Goal: Task Accomplishment & Management: Complete application form

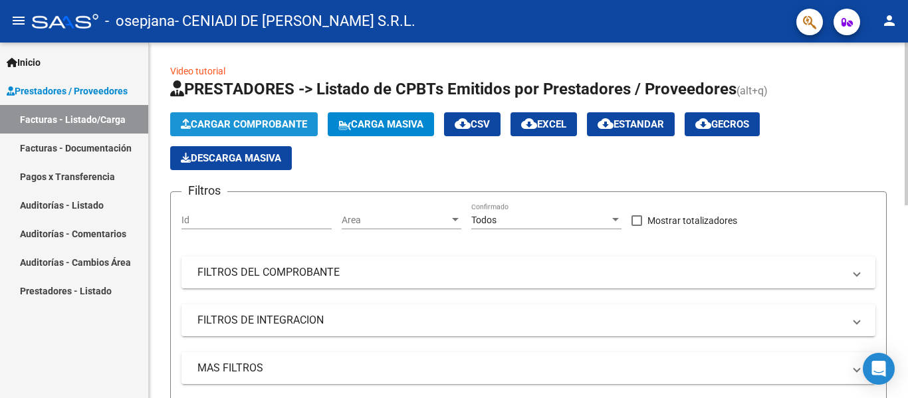
click at [280, 118] on span "Cargar Comprobante" at bounding box center [244, 124] width 126 height 12
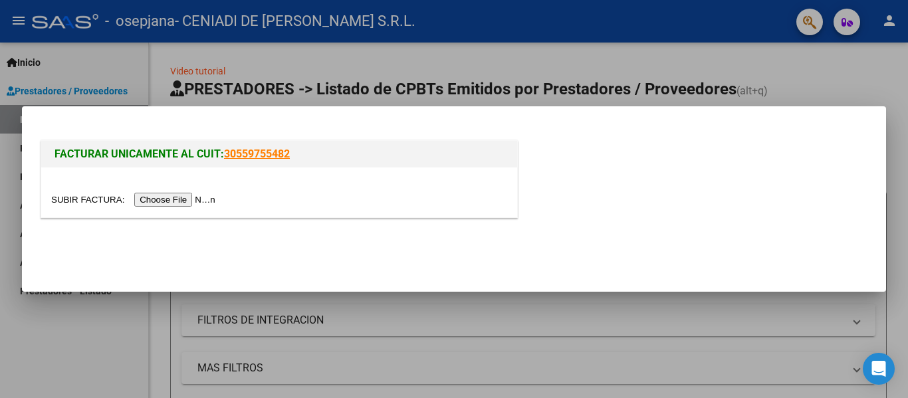
click at [181, 199] on input "file" at bounding box center [135, 200] width 168 height 14
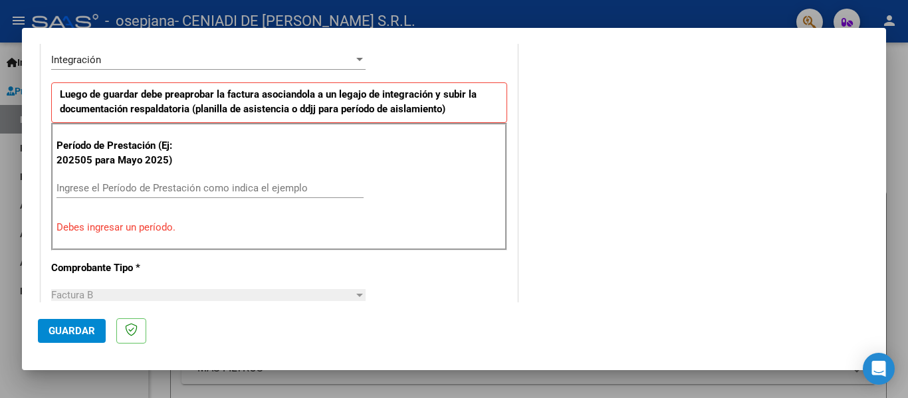
scroll to position [333, 0]
click at [247, 190] on input "Ingrese el Período de Prestación como indica el ejemplo" at bounding box center [209, 187] width 307 height 12
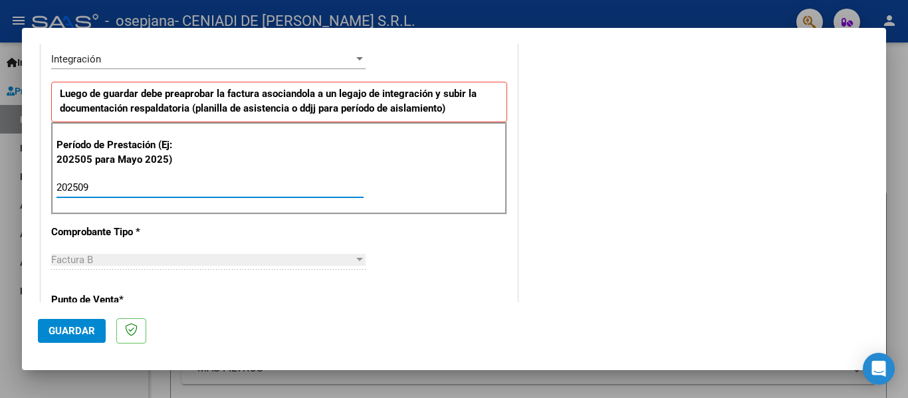
type input "202509"
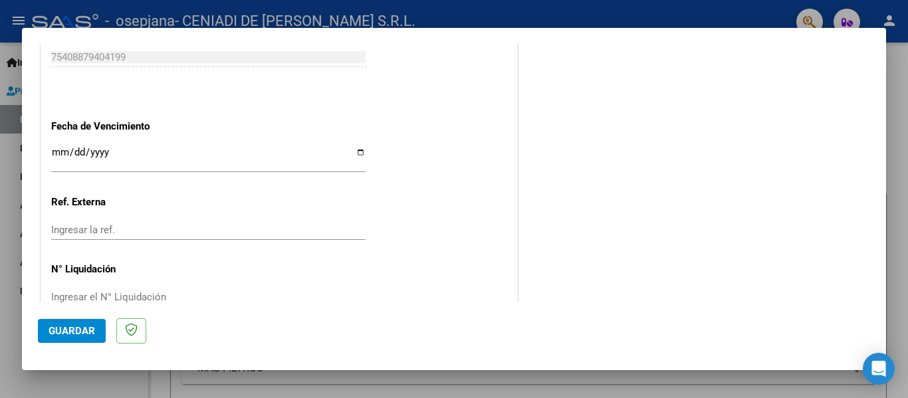
scroll to position [911, 0]
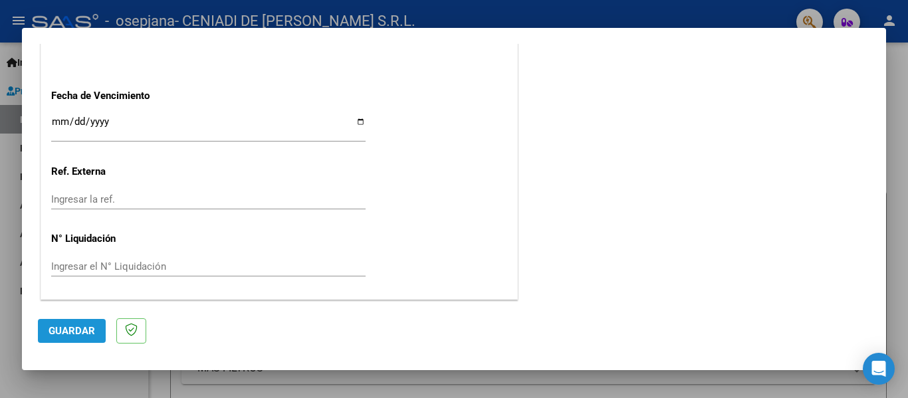
click at [76, 338] on button "Guardar" at bounding box center [72, 331] width 68 height 24
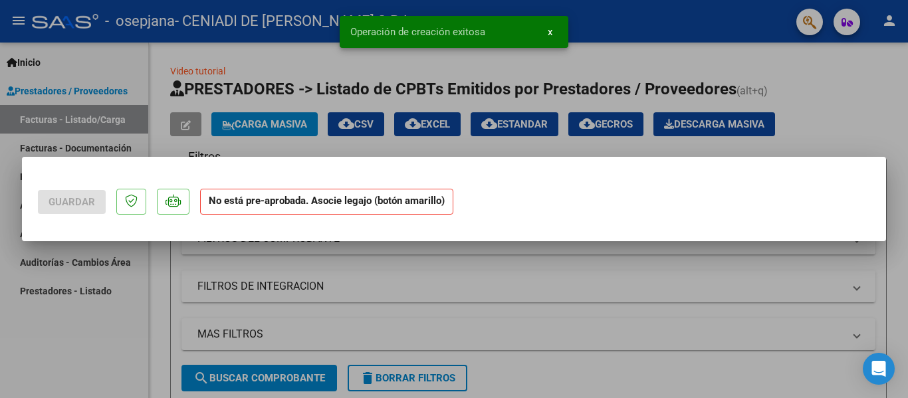
scroll to position [0, 0]
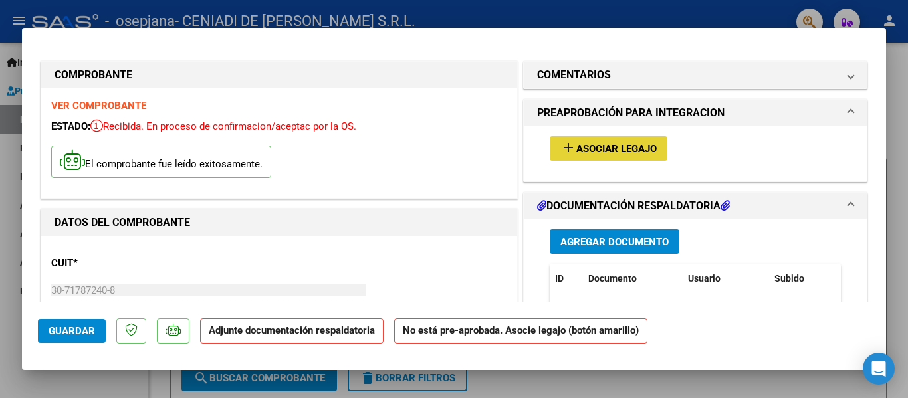
click at [583, 147] on span "Asociar Legajo" at bounding box center [616, 149] width 80 height 12
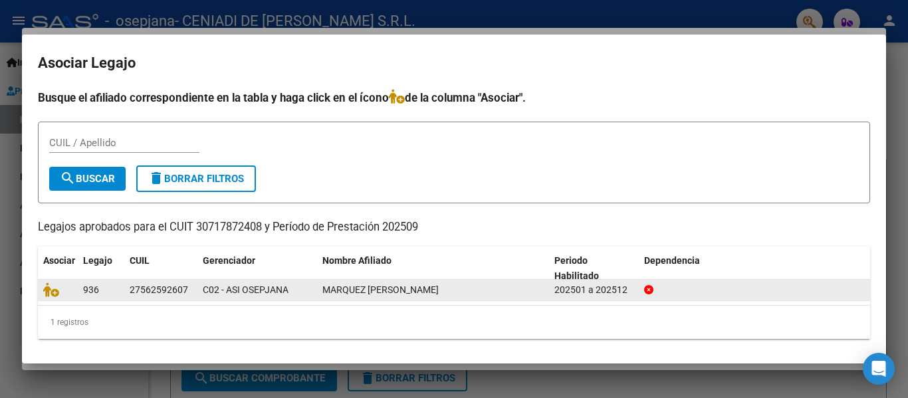
click at [51, 297] on div at bounding box center [57, 289] width 29 height 15
click at [54, 294] on icon at bounding box center [51, 289] width 16 height 15
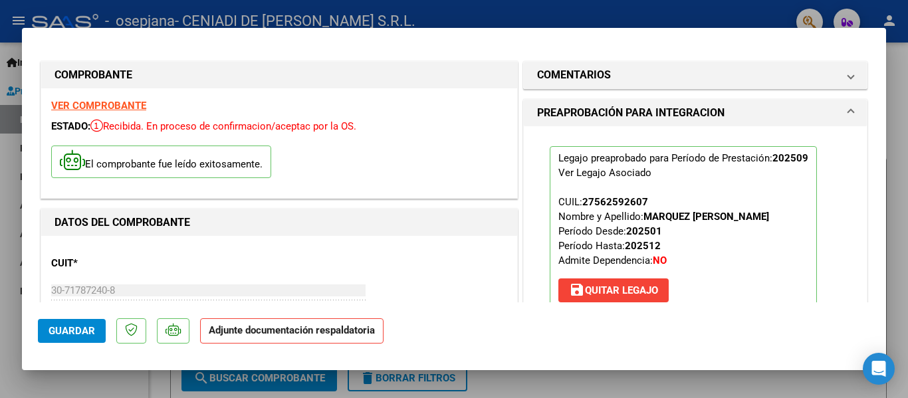
scroll to position [183, 0]
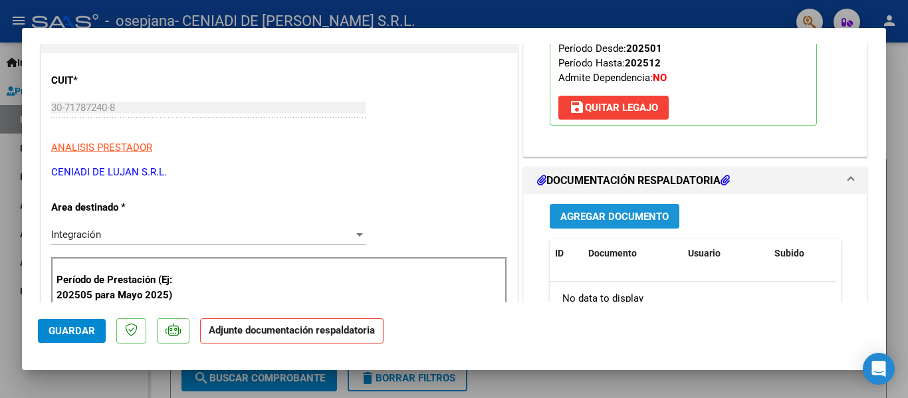
click at [639, 219] on span "Agregar Documento" at bounding box center [614, 217] width 108 height 12
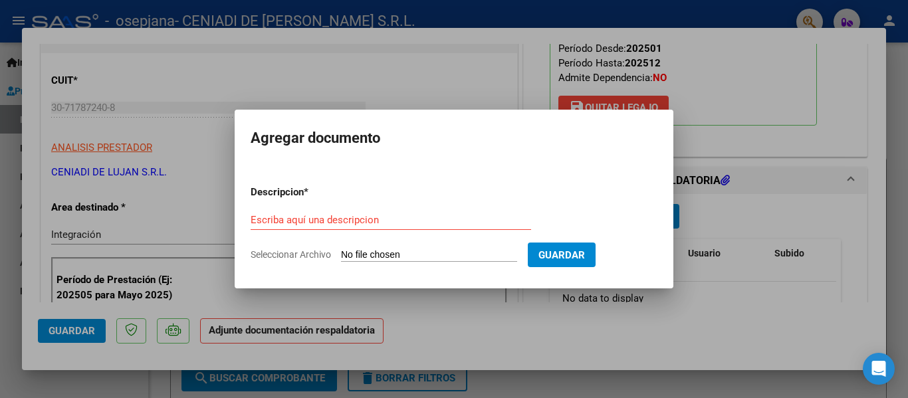
click at [419, 252] on input "Seleccionar Archivo" at bounding box center [429, 255] width 176 height 13
type input "C:\fakepath\Marquéz septiembre.pdf"
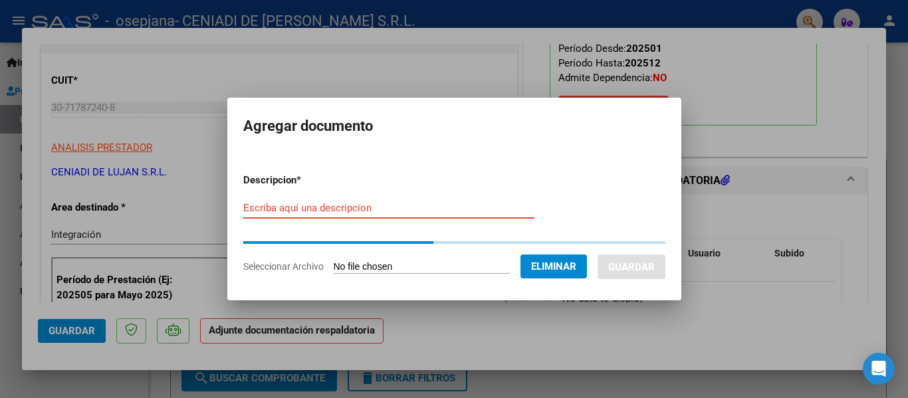
click at [403, 207] on input "Escriba aquí una descripcion" at bounding box center [388, 208] width 291 height 12
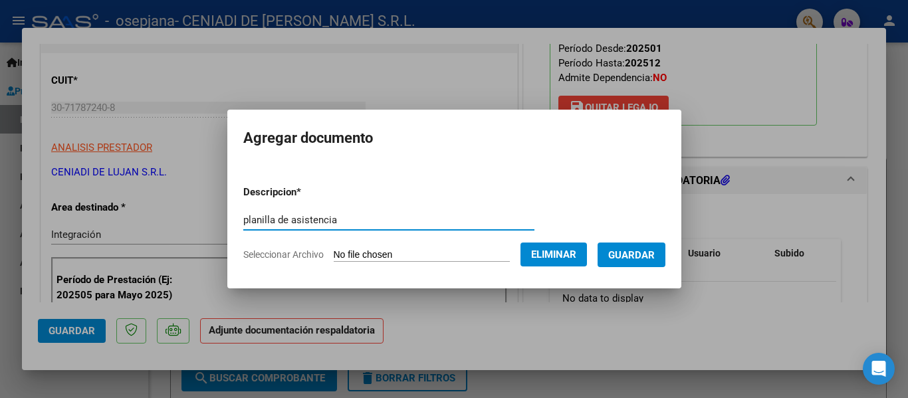
type input "planilla de asistencia"
click at [650, 245] on button "Guardar" at bounding box center [631, 255] width 68 height 25
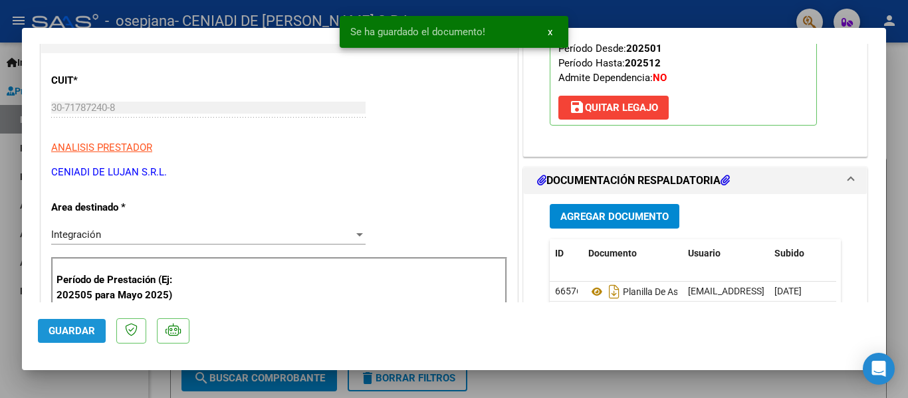
click at [62, 326] on span "Guardar" at bounding box center [72, 331] width 47 height 12
click at [606, 9] on div at bounding box center [454, 199] width 908 height 398
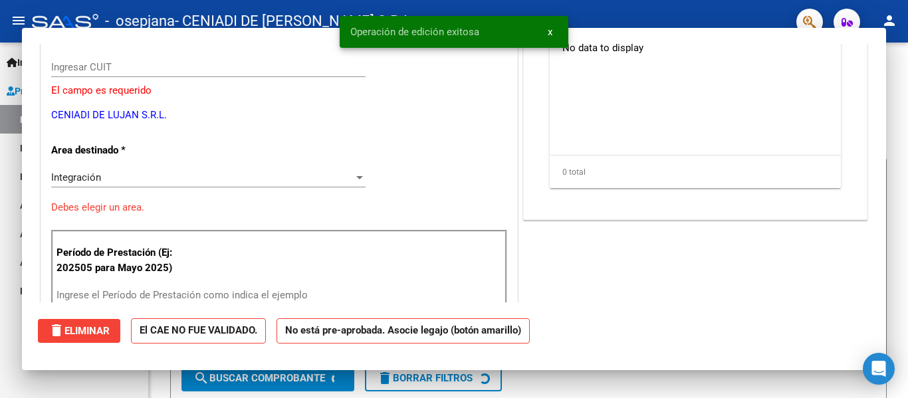
scroll to position [0, 0]
